Goal: Information Seeking & Learning: Understand process/instructions

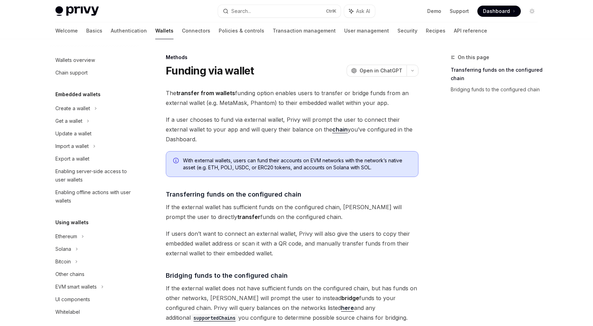
scroll to position [212, 0]
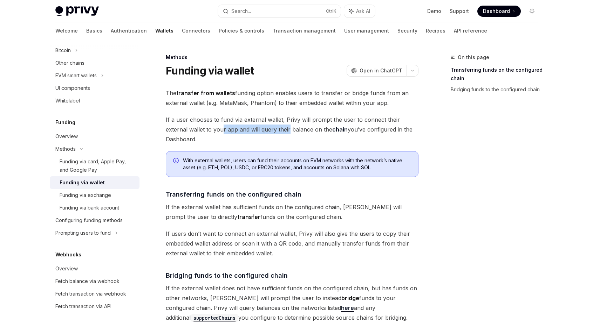
drag, startPoint x: 198, startPoint y: 130, endPoint x: 265, endPoint y: 125, distance: 67.4
click at [265, 125] on span "If a user chooses to fund via external wallet, Privy will prompt the user to co…" at bounding box center [292, 129] width 252 height 29
drag, startPoint x: 284, startPoint y: 123, endPoint x: 200, endPoint y: 123, distance: 84.7
click at [200, 123] on span "If a user chooses to fund via external wallet, Privy will prompt the user to co…" at bounding box center [292, 129] width 252 height 29
drag, startPoint x: 197, startPoint y: 127, endPoint x: 272, endPoint y: 128, distance: 75.6
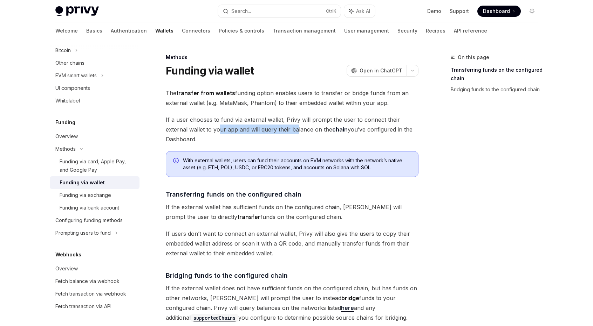
click at [272, 128] on span "If a user chooses to fund via external wallet, Privy will prompt the user to co…" at bounding box center [292, 129] width 252 height 29
drag, startPoint x: 349, startPoint y: 122, endPoint x: 375, endPoint y: 130, distance: 28.0
click at [375, 130] on span "If a user chooses to fund via external wallet, Privy will prompt the user to co…" at bounding box center [292, 129] width 252 height 29
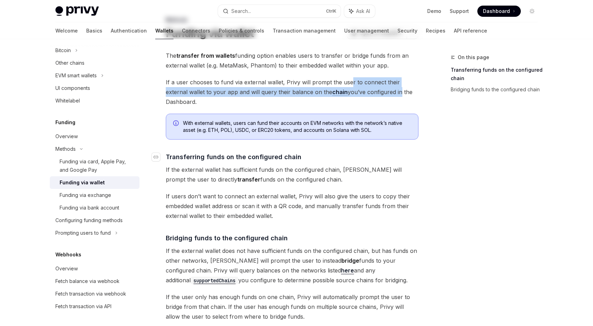
scroll to position [0, 0]
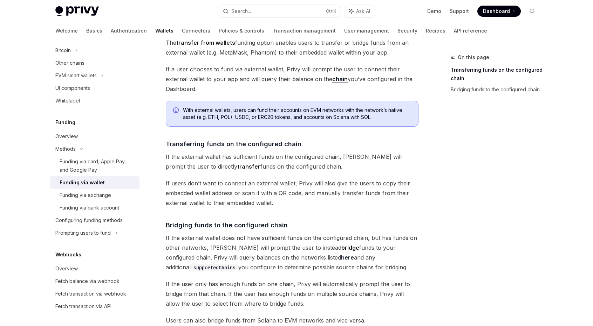
click at [311, 170] on span "If the external wallet has sufficient funds on the configured chain, [PERSON_NA…" at bounding box center [292, 162] width 252 height 20
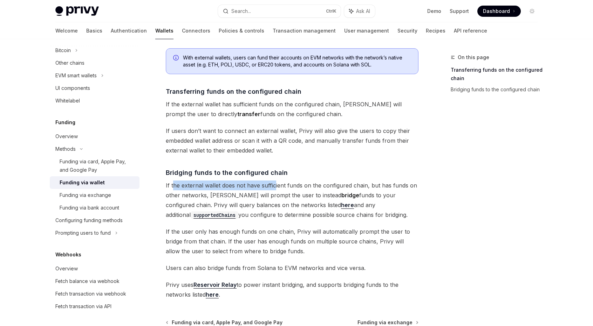
drag, startPoint x: 173, startPoint y: 187, endPoint x: 275, endPoint y: 181, distance: 101.7
click at [275, 181] on span "If the external wallet does not have sufficient funds on the configured chain, …" at bounding box center [292, 200] width 252 height 39
drag, startPoint x: 341, startPoint y: 184, endPoint x: 205, endPoint y: 188, distance: 136.7
click at [205, 188] on span "If the external wallet does not have sufficient funds on the configured chain, …" at bounding box center [292, 200] width 252 height 39
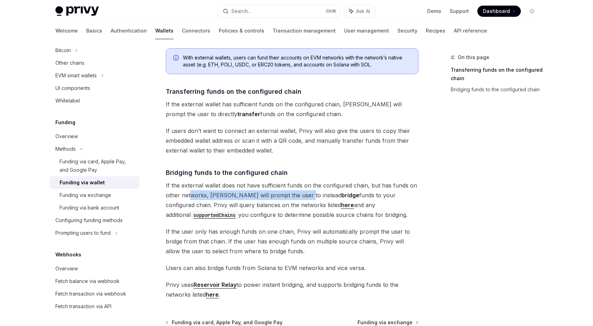
drag, startPoint x: 192, startPoint y: 195, endPoint x: 297, endPoint y: 195, distance: 105.4
click at [297, 195] on span "If the external wallet does not have sufficient funds on the configured chain, …" at bounding box center [292, 200] width 252 height 39
drag, startPoint x: 319, startPoint y: 192, endPoint x: 342, endPoint y: 189, distance: 22.9
click at [342, 189] on span "If the external wallet does not have sufficient funds on the configured chain, …" at bounding box center [292, 200] width 252 height 39
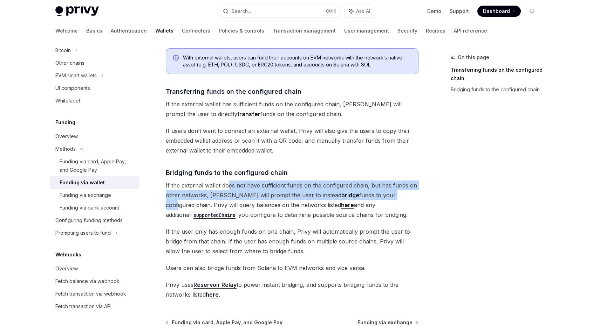
drag, startPoint x: 371, startPoint y: 193, endPoint x: 228, endPoint y: 187, distance: 143.0
click at [228, 187] on span "If the external wallet does not have sufficient funds on the configured chain, …" at bounding box center [292, 200] width 252 height 39
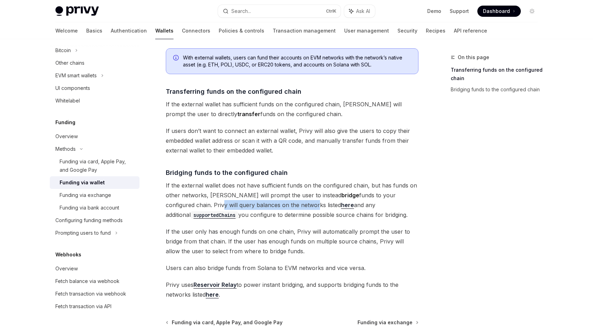
drag, startPoint x: 174, startPoint y: 205, endPoint x: 270, endPoint y: 204, distance: 96.0
click at [270, 204] on span "If the external wallet does not have sufficient funds on the configured chain, …" at bounding box center [292, 200] width 252 height 39
click at [341, 203] on link "here" at bounding box center [347, 205] width 13 height 7
click at [238, 212] on code "supportedChains" at bounding box center [215, 216] width 48 height 8
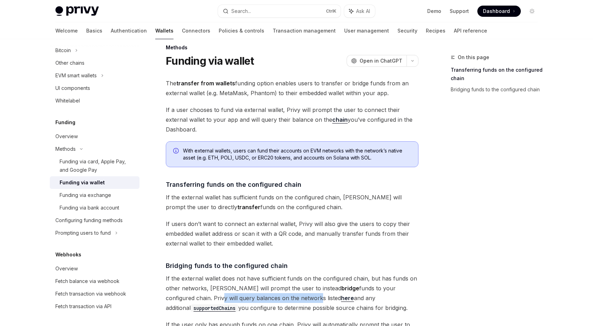
scroll to position [0, 0]
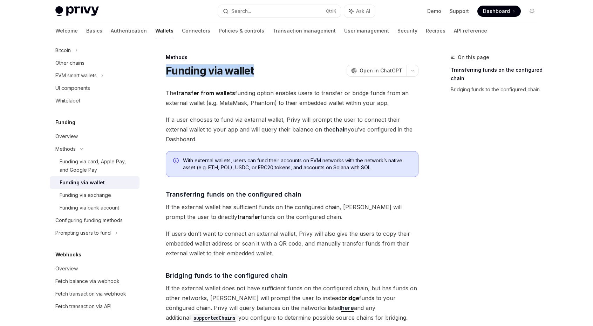
drag, startPoint x: 162, startPoint y: 71, endPoint x: 263, endPoint y: 64, distance: 101.8
click at [263, 64] on div "Methods Funding via wallet OpenAI Open in ChatGPT OpenAI Open in ChatGPT The tr…" at bounding box center [226, 280] width 387 height 454
copy h1 "Funding via wallet"
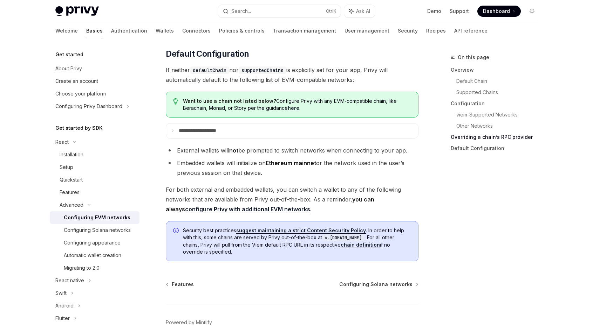
scroll to position [1741, 0]
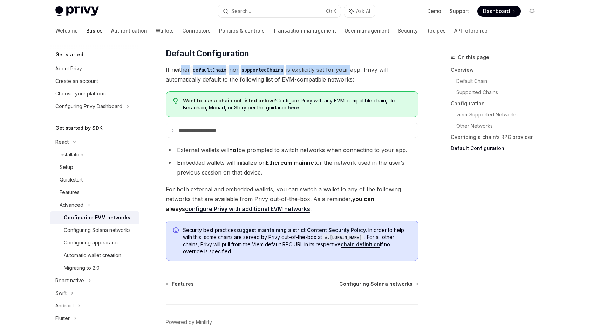
drag, startPoint x: 181, startPoint y: 74, endPoint x: 355, endPoint y: 70, distance: 174.1
click at [355, 70] on span "If neither defaultChain nor supportedChains is explicitly set for your app, Pri…" at bounding box center [292, 75] width 252 height 20
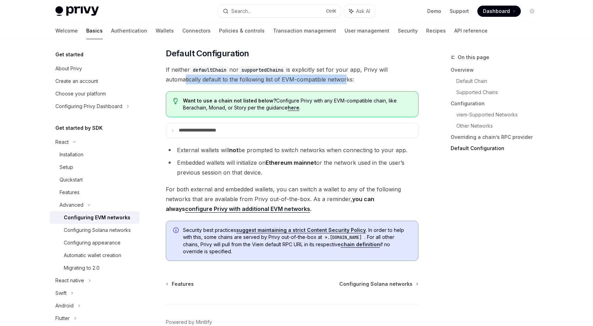
drag, startPoint x: 181, startPoint y: 83, endPoint x: 341, endPoint y: 86, distance: 160.4
click at [341, 84] on span "If neither defaultChain nor supportedChains is explicitly set for your app, Pri…" at bounding box center [292, 75] width 252 height 20
click at [188, 131] on summary "**********" at bounding box center [292, 130] width 252 height 15
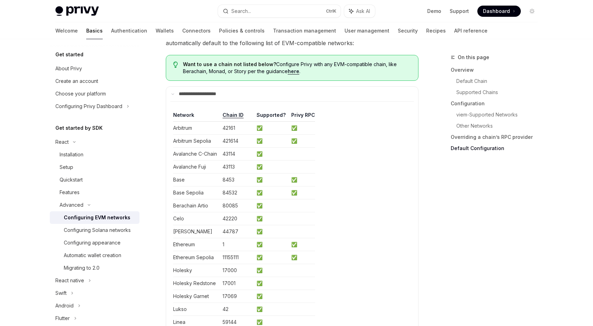
scroll to position [1777, 0]
click at [200, 98] on p "**********" at bounding box center [204, 95] width 51 height 6
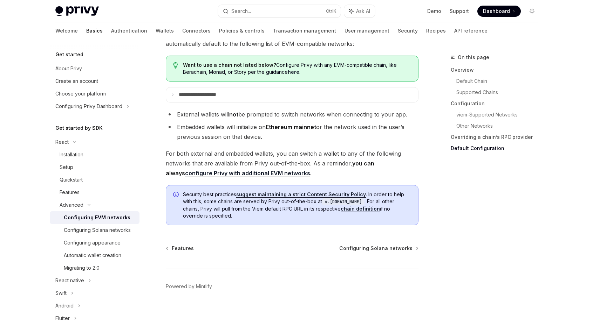
scroll to position [0, 0]
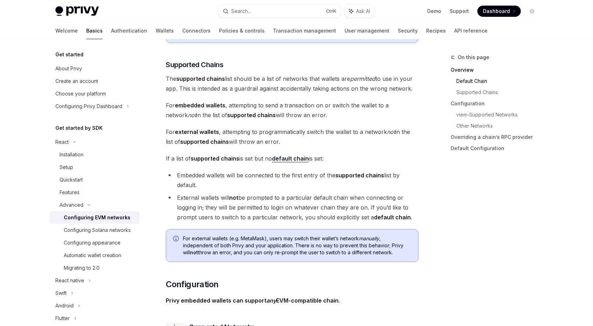
scroll to position [431, 0]
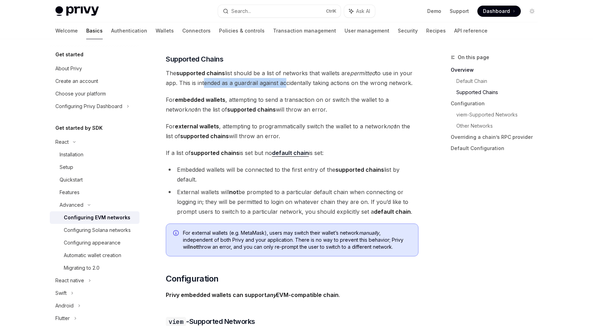
drag, startPoint x: 202, startPoint y: 81, endPoint x: 282, endPoint y: 82, distance: 80.6
click at [282, 82] on span "The supported chains list should be a list of networks that wallets are permitt…" at bounding box center [292, 78] width 252 height 20
drag, startPoint x: 305, startPoint y: 79, endPoint x: 217, endPoint y: 82, distance: 87.6
click at [217, 82] on span "The supported chains list should be a list of networks that wallets are permitt…" at bounding box center [292, 78] width 252 height 20
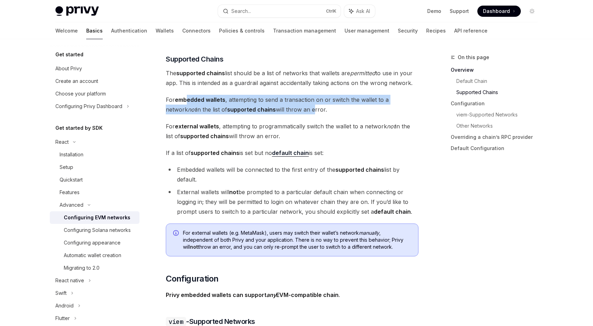
drag, startPoint x: 189, startPoint y: 100, endPoint x: 293, endPoint y: 110, distance: 104.1
click at [293, 110] on span "For embedded wallets , attempting to send a transaction on or switch the wallet…" at bounding box center [292, 105] width 252 height 20
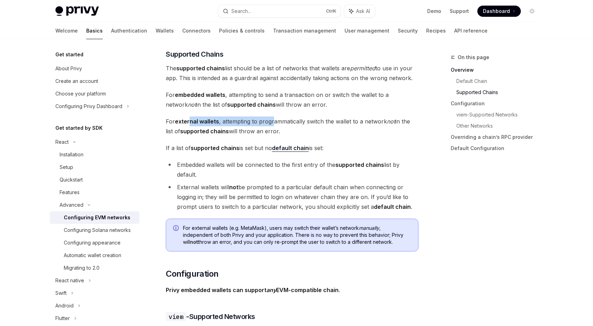
drag, startPoint x: 189, startPoint y: 123, endPoint x: 274, endPoint y: 116, distance: 85.4
click at [274, 117] on span "For external wallets , attempting to programmatically switch the wallet to a ne…" at bounding box center [292, 127] width 252 height 20
drag, startPoint x: 286, startPoint y: 116, endPoint x: 217, endPoint y: 122, distance: 69.2
click at [217, 122] on span "For external wallets , attempting to programmatically switch the wallet to a ne…" at bounding box center [292, 127] width 252 height 20
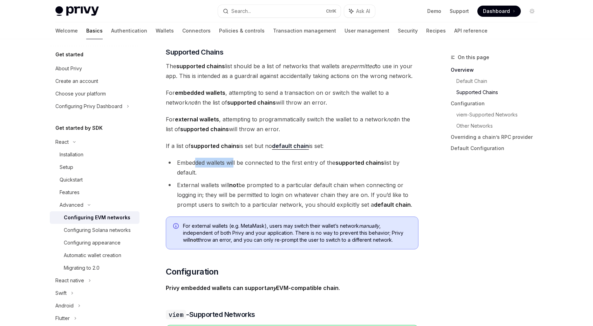
drag, startPoint x: 196, startPoint y: 163, endPoint x: 234, endPoint y: 165, distance: 38.2
click at [234, 165] on li "Embedded wallets will be connected to the first entry of the supported chains l…" at bounding box center [292, 168] width 252 height 20
drag, startPoint x: 261, startPoint y: 167, endPoint x: 311, endPoint y: 164, distance: 49.8
click at [311, 164] on li "Embedded wallets will be connected to the first entry of the supported chains l…" at bounding box center [292, 168] width 252 height 20
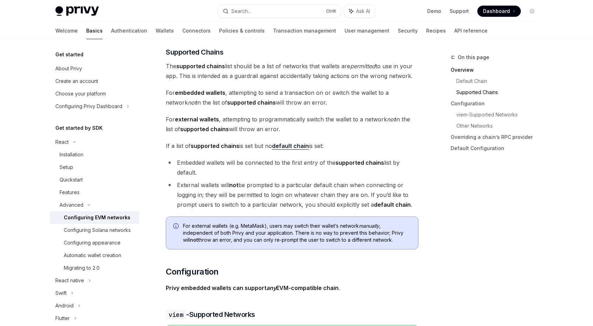
scroll to position [430, 0]
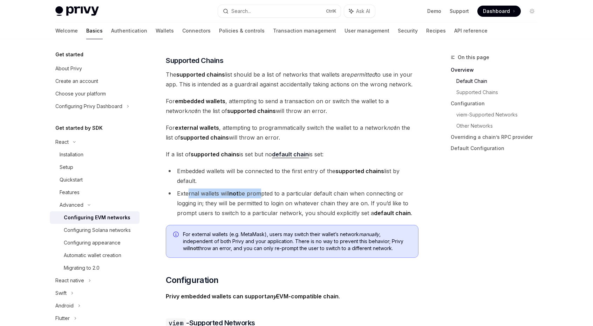
drag, startPoint x: 189, startPoint y: 194, endPoint x: 257, endPoint y: 192, distance: 68.0
click at [257, 192] on li "External wallets will not be prompted to a particular default chain when connec…" at bounding box center [292, 203] width 252 height 29
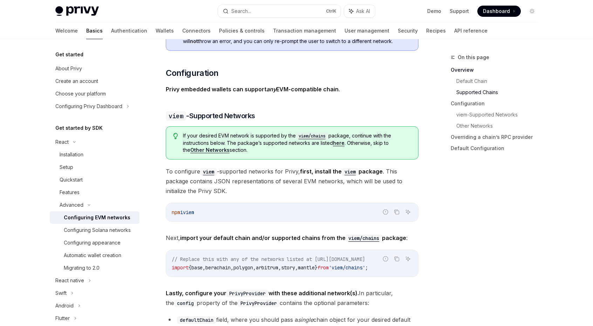
scroll to position [653, 0]
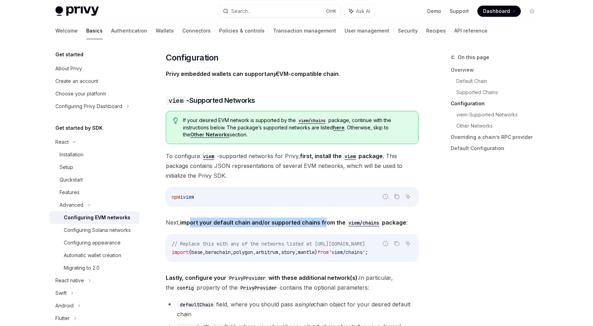
drag, startPoint x: 190, startPoint y: 220, endPoint x: 323, endPoint y: 220, distance: 132.7
click at [323, 220] on strong "import your default chain and/or supported chains from the viem/chains package" at bounding box center [293, 222] width 226 height 7
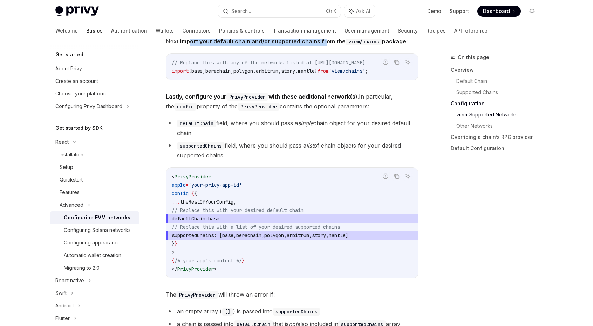
scroll to position [866, 0]
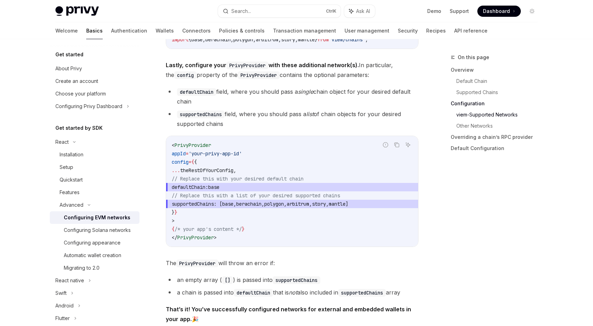
click at [197, 145] on span "PrivyProvider" at bounding box center [192, 145] width 36 height 6
copy span "PrivyProvider"
drag, startPoint x: 195, startPoint y: 185, endPoint x: 261, endPoint y: 188, distance: 66.2
click at [261, 188] on span "defaultChain: base" at bounding box center [292, 187] width 241 height 8
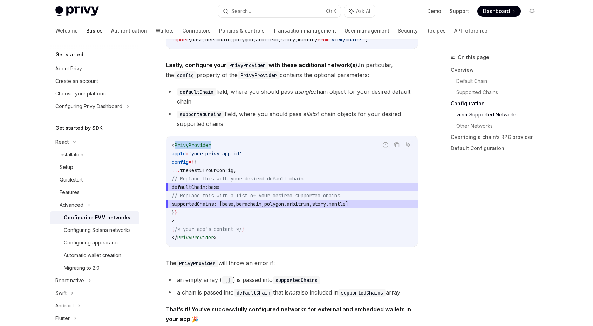
copy span "defaultChain: base"
click at [253, 188] on span "defaultChain: base" at bounding box center [292, 187] width 241 height 8
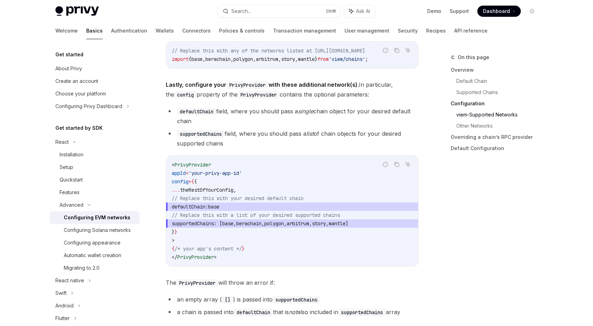
scroll to position [804, 0]
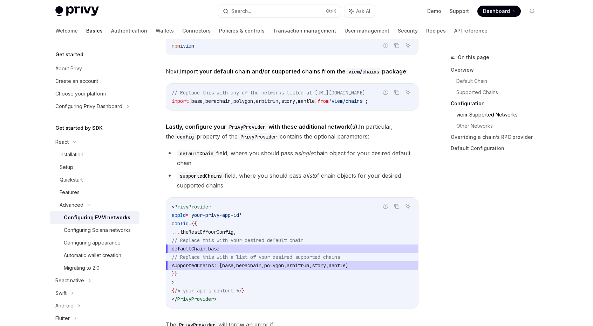
drag, startPoint x: 171, startPoint y: 101, endPoint x: 397, endPoint y: 97, distance: 226.3
click at [397, 97] on div "// Replace this with any of the networks listed at https://github.com/wevm/viem…" at bounding box center [292, 97] width 252 height 27
copy span "import { base , berachain , polygon , arbitrum , story , mantle } from 'viem/ch…"
click at [170, 100] on div "// Replace this with any of the networks listed at https://github.com/wevm/viem…" at bounding box center [292, 97] width 252 height 27
